Goal: Task Accomplishment & Management: Manage account settings

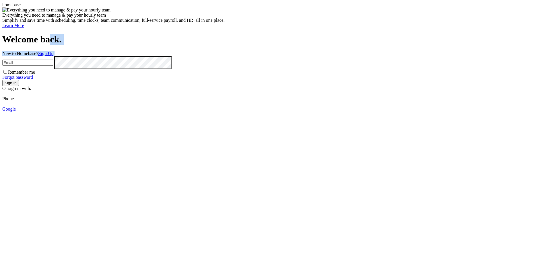
drag, startPoint x: 433, startPoint y: 31, endPoint x: 395, endPoint y: 87, distance: 67.6
click at [406, 78] on div "Welcome back. New to Homebase? Sign Up Remember me Forgot password Sign In Or s…" at bounding box center [275, 73] width 547 height 78
click at [53, 60] on input "email" at bounding box center [27, 63] width 51 height 6
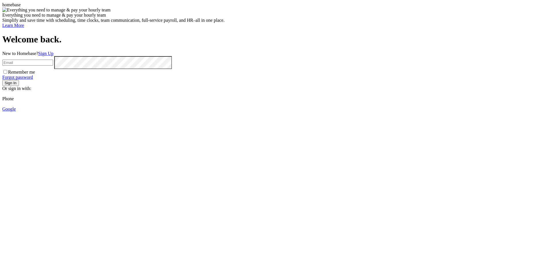
click at [14, 101] on link "Phone" at bounding box center [7, 98] width 11 height 5
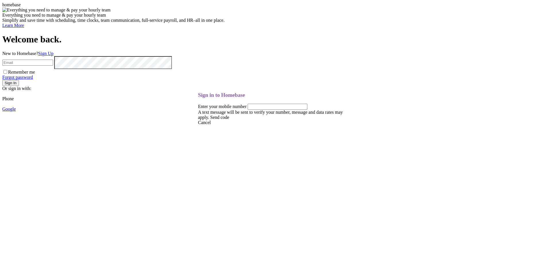
click at [291, 110] on input "tel" at bounding box center [278, 107] width 60 height 6
type input "8083896722"
click at [229, 120] on link "Send code" at bounding box center [219, 117] width 19 height 5
click at [198, 92] on link at bounding box center [198, 92] width 0 height 0
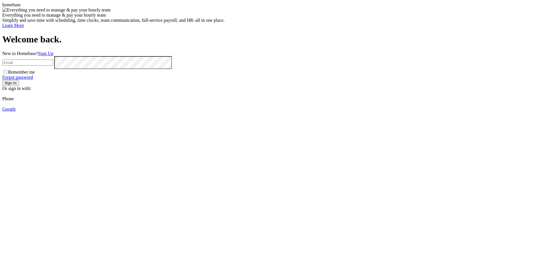
click at [53, 60] on input "email" at bounding box center [27, 63] width 51 height 6
click at [459, 34] on div "Welcome back. New to Homebase? Sign Up ci Remember me Forgot password Sign In O…" at bounding box center [275, 73] width 547 height 78
click at [53, 60] on input "ci" at bounding box center [27, 63] width 51 height 6
type input "[EMAIL_ADDRESS][DOMAIN_NAME]"
click at [19, 86] on button "Sign In" at bounding box center [10, 83] width 17 height 6
